Goal: Task Accomplishment & Management: Use online tool/utility

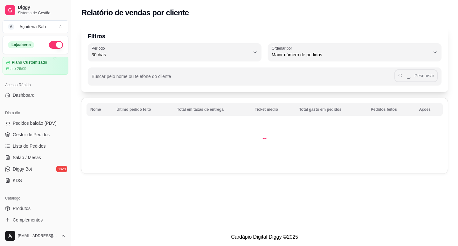
select select "30"
select select "HIGHEST_ORDER_COUNT"
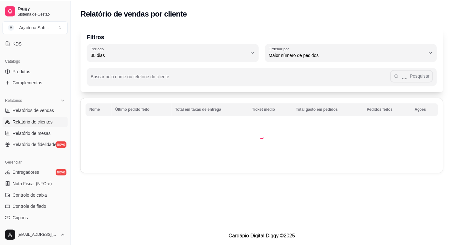
scroll to position [6, 0]
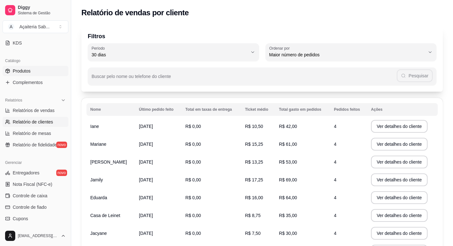
click at [29, 71] on span "Produtos" at bounding box center [22, 71] width 18 height 6
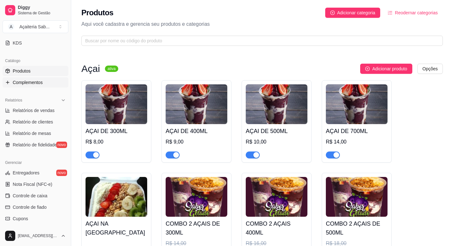
click at [30, 82] on span "Complementos" at bounding box center [28, 82] width 30 height 6
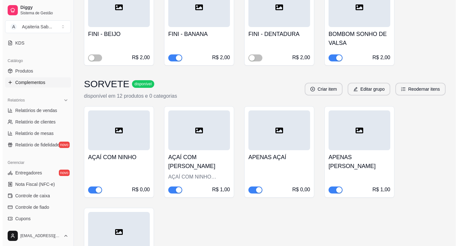
scroll to position [700, 0]
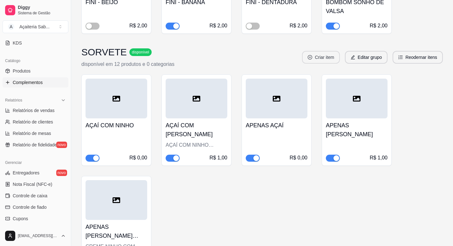
click at [323, 59] on button "Criar item" at bounding box center [321, 57] width 38 height 13
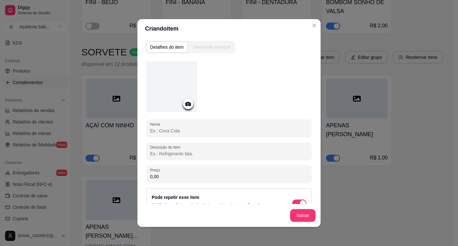
scroll to position [17, 0]
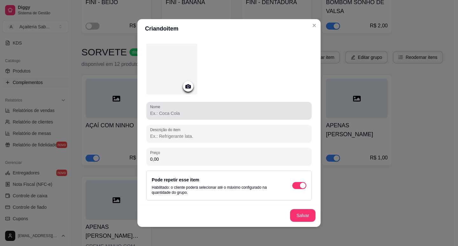
click at [172, 114] on input "Nome" at bounding box center [229, 113] width 158 height 6
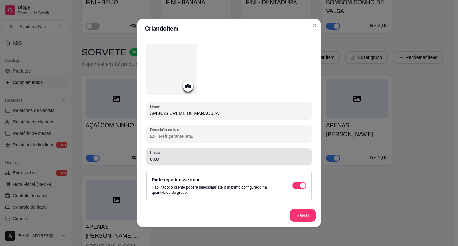
type input "APENAS CREME DE MARACUJÁ"
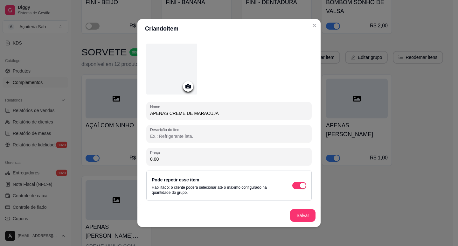
drag, startPoint x: 162, startPoint y: 159, endPoint x: 148, endPoint y: 159, distance: 13.7
click at [150, 159] on input "0,00" at bounding box center [229, 159] width 158 height 6
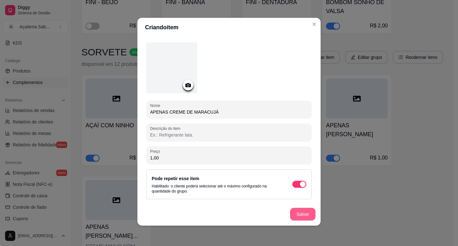
type input "1,00"
click at [293, 214] on button "Salvar" at bounding box center [302, 214] width 25 height 13
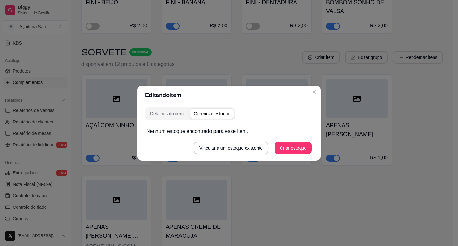
scroll to position [0, 0]
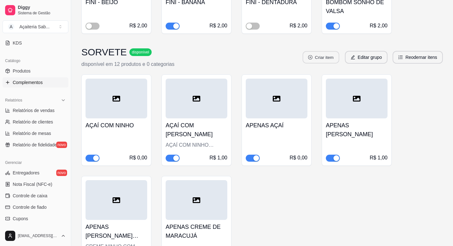
click at [327, 59] on button "Criar item" at bounding box center [321, 57] width 37 height 12
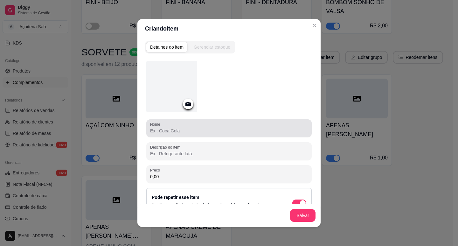
click at [176, 132] on input "Nome" at bounding box center [229, 131] width 158 height 6
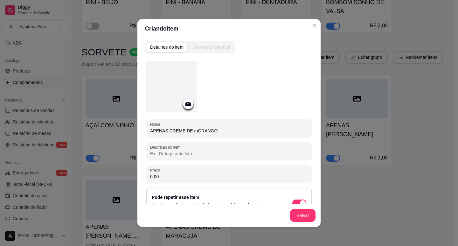
click at [190, 129] on input "APENAS CREME DE mORANGO" at bounding box center [229, 131] width 158 height 6
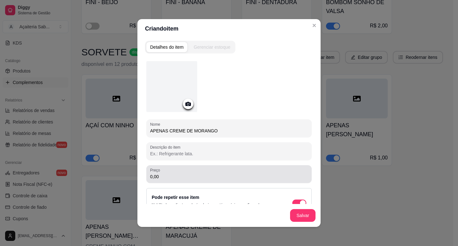
type input "APENAS CREME DE MORANGO"
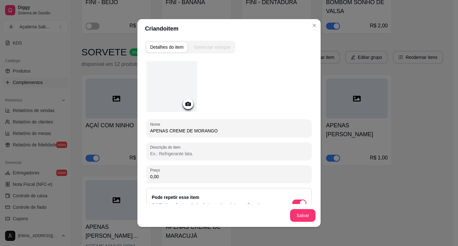
drag, startPoint x: 156, startPoint y: 176, endPoint x: 143, endPoint y: 177, distance: 12.7
click at [146, 177] on div "Preço 0,00" at bounding box center [228, 174] width 165 height 18
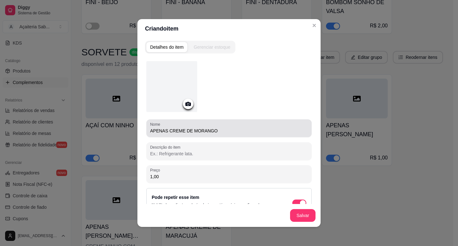
scroll to position [17, 0]
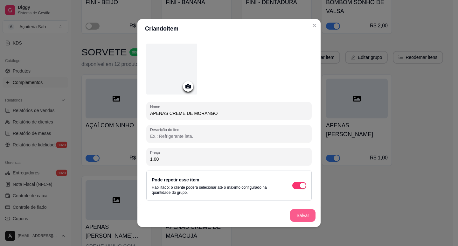
type input "1,00"
click at [296, 214] on button "Salvar" at bounding box center [302, 215] width 25 height 13
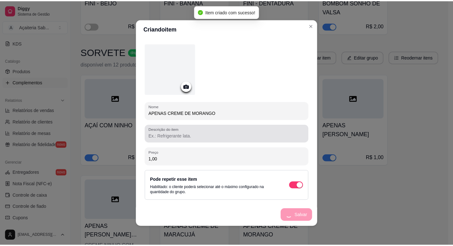
scroll to position [0, 0]
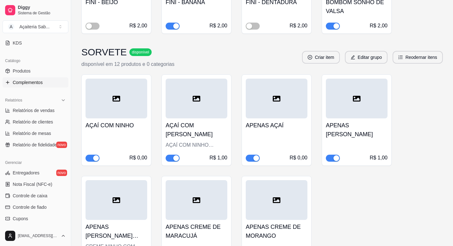
click at [322, 61] on button "Criar item" at bounding box center [321, 57] width 38 height 13
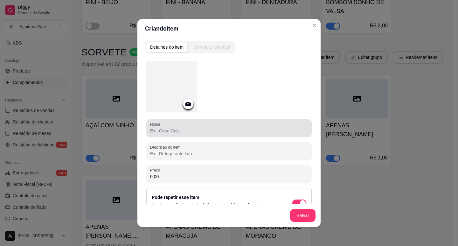
click at [163, 132] on input "Nome" at bounding box center [229, 131] width 158 height 6
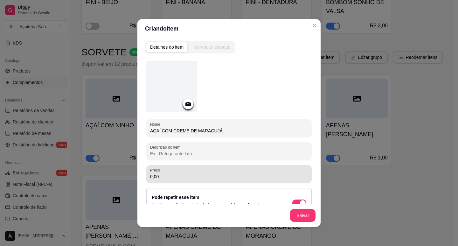
type input "AÇAÍ COM CREME DE MARACUJÁ"
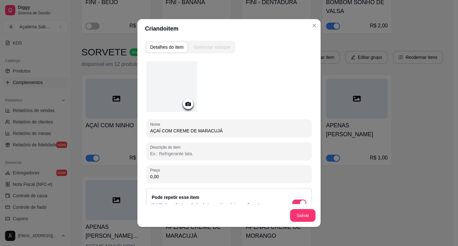
drag, startPoint x: 158, startPoint y: 178, endPoint x: 145, endPoint y: 178, distance: 13.7
click at [146, 178] on div "Preço 0,00" at bounding box center [228, 174] width 165 height 18
type input "0,50"
click at [305, 216] on button "Salvar" at bounding box center [302, 215] width 25 height 13
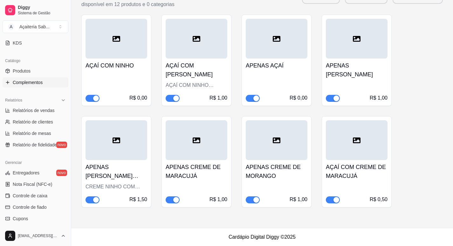
scroll to position [696, 0]
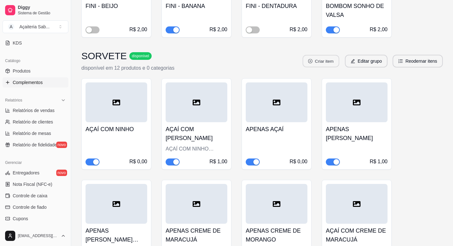
click at [330, 61] on button "Criar item" at bounding box center [321, 61] width 37 height 12
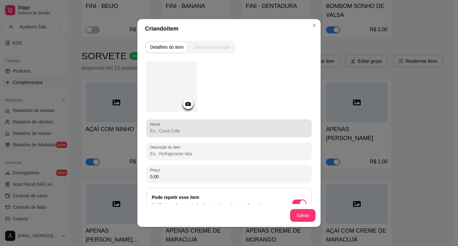
click at [166, 129] on input "Nome" at bounding box center [229, 131] width 158 height 6
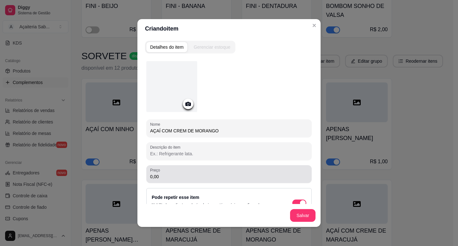
type input "AÇAÍ COM CREM DE MORANGO"
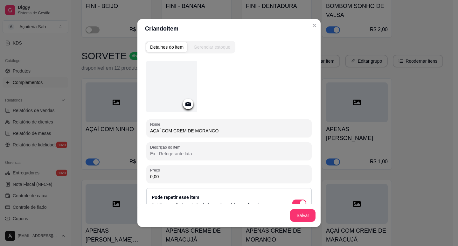
drag, startPoint x: 155, startPoint y: 175, endPoint x: 142, endPoint y: 179, distance: 13.0
click at [145, 179] on div "Nome AÇAÍ COM CREM DE MORANGO Descrição do item Preço 0,00 Pode repetir esse it…" at bounding box center [229, 149] width 168 height 185
type input "0,50"
click at [294, 215] on button "Salvar" at bounding box center [302, 215] width 25 height 13
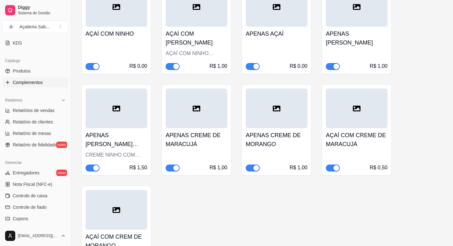
scroll to position [852, 0]
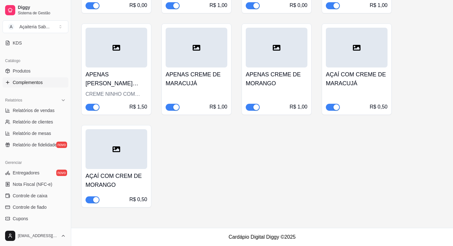
click at [127, 177] on h4 "AÇAÍ COM CREM DE MORANGO" at bounding box center [117, 180] width 62 height 18
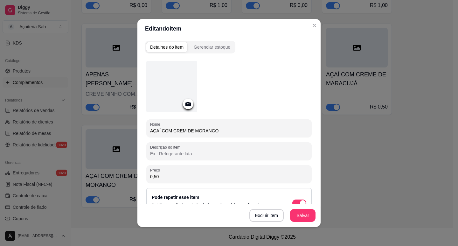
click at [182, 129] on input "AÇAÍ COM CREM DE MORANGO" at bounding box center [229, 131] width 158 height 6
type input "AÇAÍ COM CREME DE MORANGO"
click at [296, 216] on button "Salvar" at bounding box center [302, 215] width 25 height 13
click at [303, 217] on button "Salvar" at bounding box center [302, 215] width 25 height 12
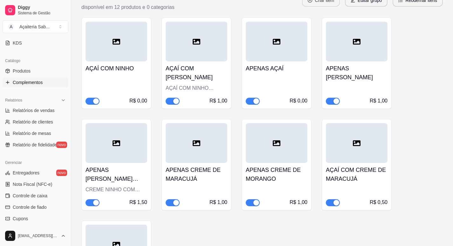
scroll to position [725, 0]
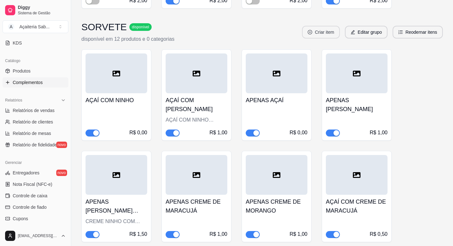
click at [318, 32] on button "Criar item" at bounding box center [321, 32] width 38 height 13
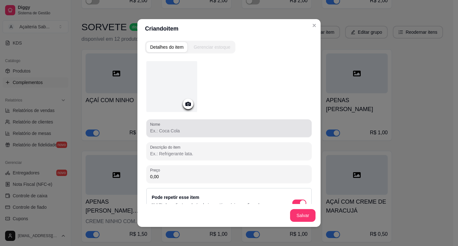
click at [170, 133] on input "Nome" at bounding box center [229, 131] width 158 height 6
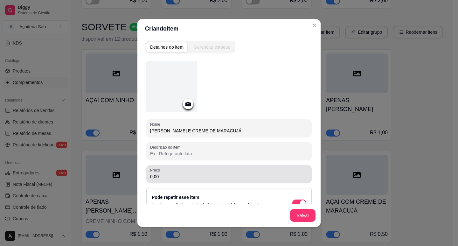
type input "[PERSON_NAME] E CREME DE MARACUJÁ"
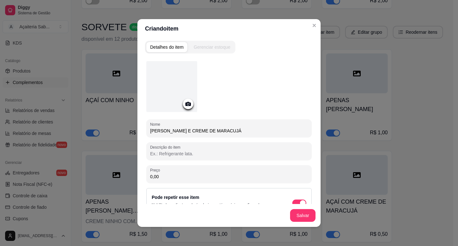
drag, startPoint x: 158, startPoint y: 176, endPoint x: 143, endPoint y: 177, distance: 14.6
click at [145, 177] on div "Nome CREME NINHO E CREME DE MARACUJÁ Descrição do item Preço 0,00 Pode repetir …" at bounding box center [229, 149] width 168 height 185
type input "0,50"
click at [304, 211] on button "Salvar" at bounding box center [302, 215] width 25 height 13
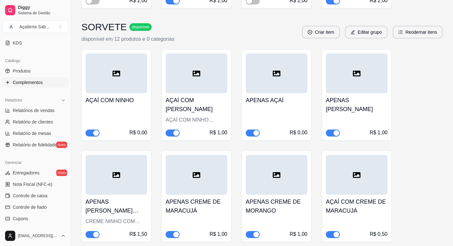
scroll to position [661, 0]
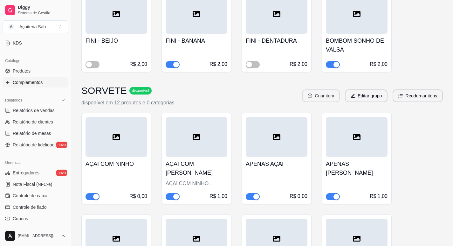
click at [329, 98] on button "Criar item" at bounding box center [321, 95] width 38 height 13
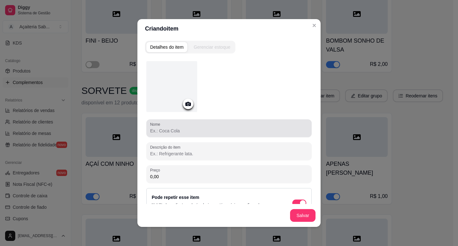
click at [163, 132] on input "Nome" at bounding box center [229, 131] width 158 height 6
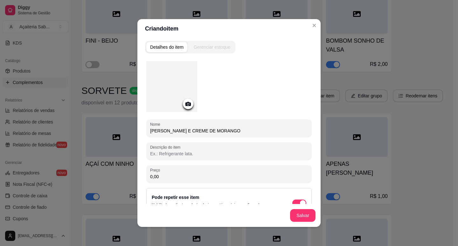
type input "[PERSON_NAME] E CREME DE MORANGO"
drag, startPoint x: 160, startPoint y: 179, endPoint x: 140, endPoint y: 177, distance: 19.9
click at [140, 177] on div "Detalhes do item Gerenciar estoque Nome CREME NINHO E CREME DE MORANGO Descriçã…" at bounding box center [228, 132] width 183 height 189
drag, startPoint x: 156, startPoint y: 176, endPoint x: 140, endPoint y: 176, distance: 16.9
click at [140, 176] on div "Detalhes do item Gerenciar estoque Nome CREME NINHO E CREME DE MORANGO Descriçã…" at bounding box center [228, 132] width 183 height 189
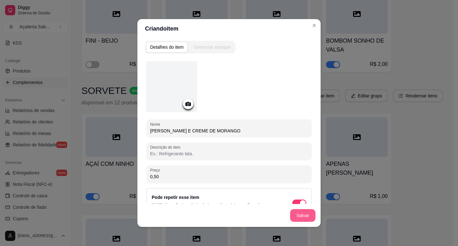
type input "0,50"
click at [305, 220] on button "Salvar" at bounding box center [302, 215] width 25 height 12
